Goal: Find specific page/section: Find specific page/section

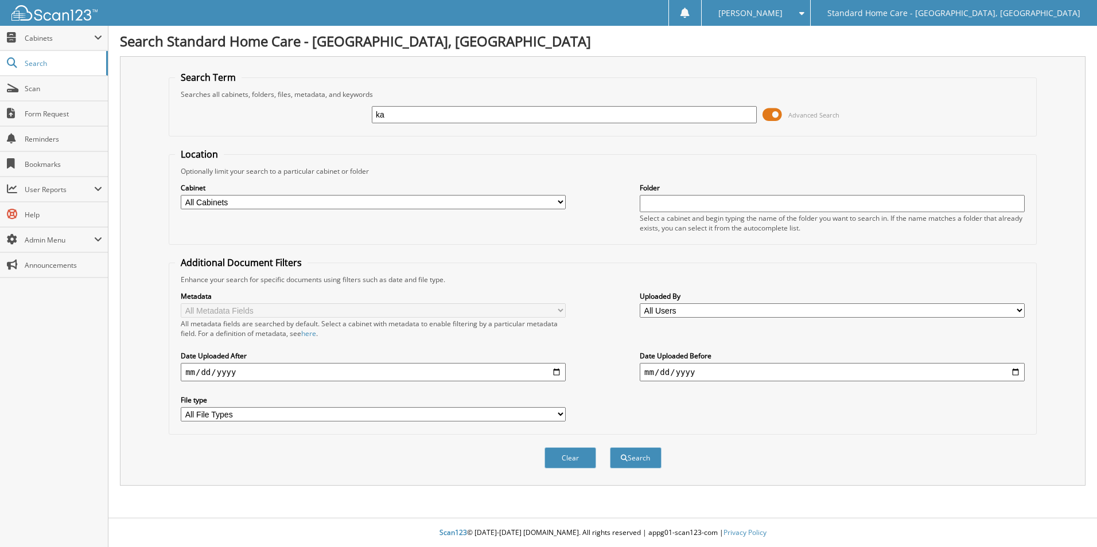
type input "k"
type input "[PERSON_NAME]"
click at [610, 448] on button "Search" at bounding box center [636, 458] width 52 height 21
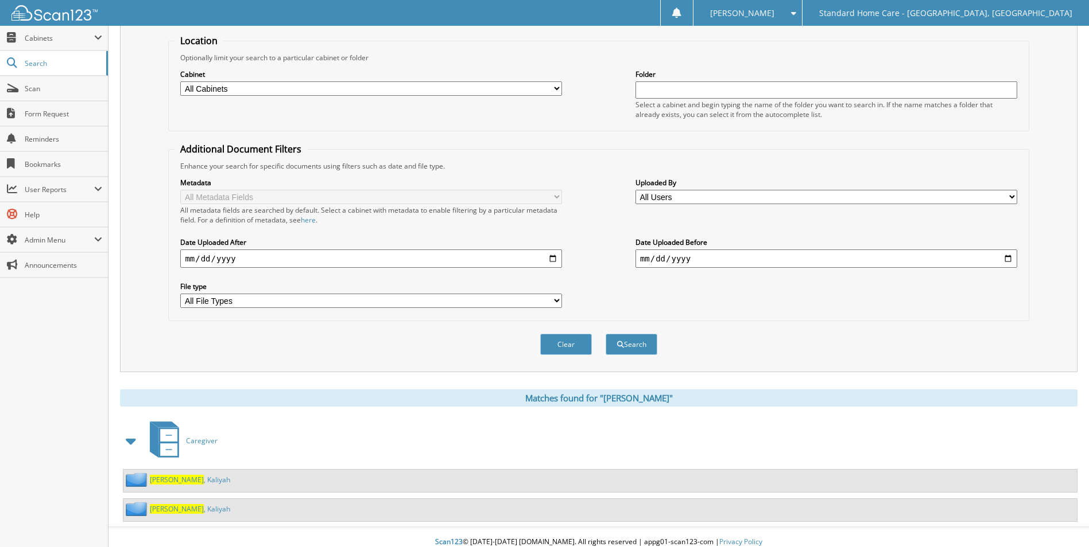
scroll to position [123, 0]
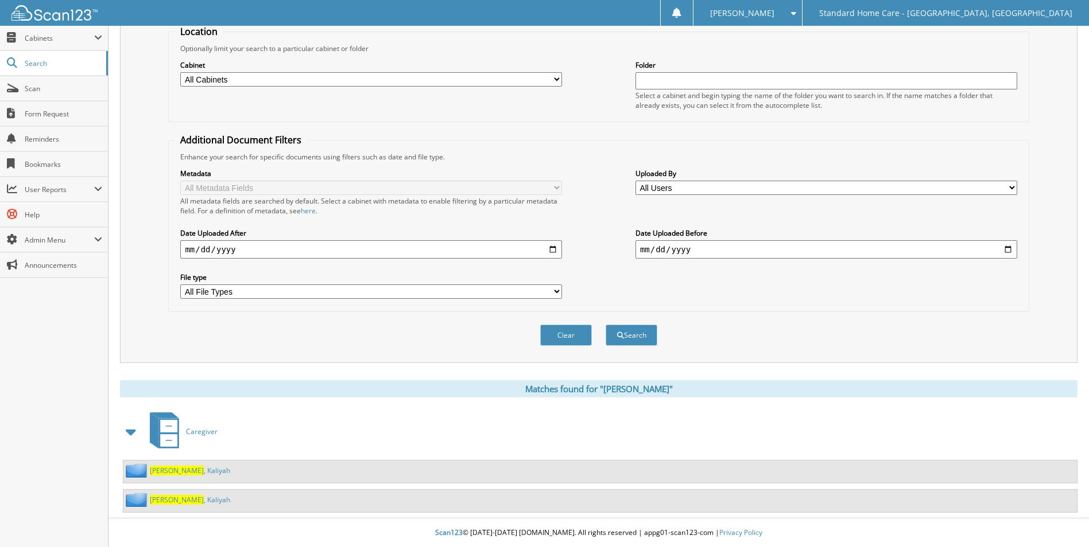
click at [170, 475] on span "[PERSON_NAME]" at bounding box center [177, 471] width 54 height 10
